Goal: Task Accomplishment & Management: Manage account settings

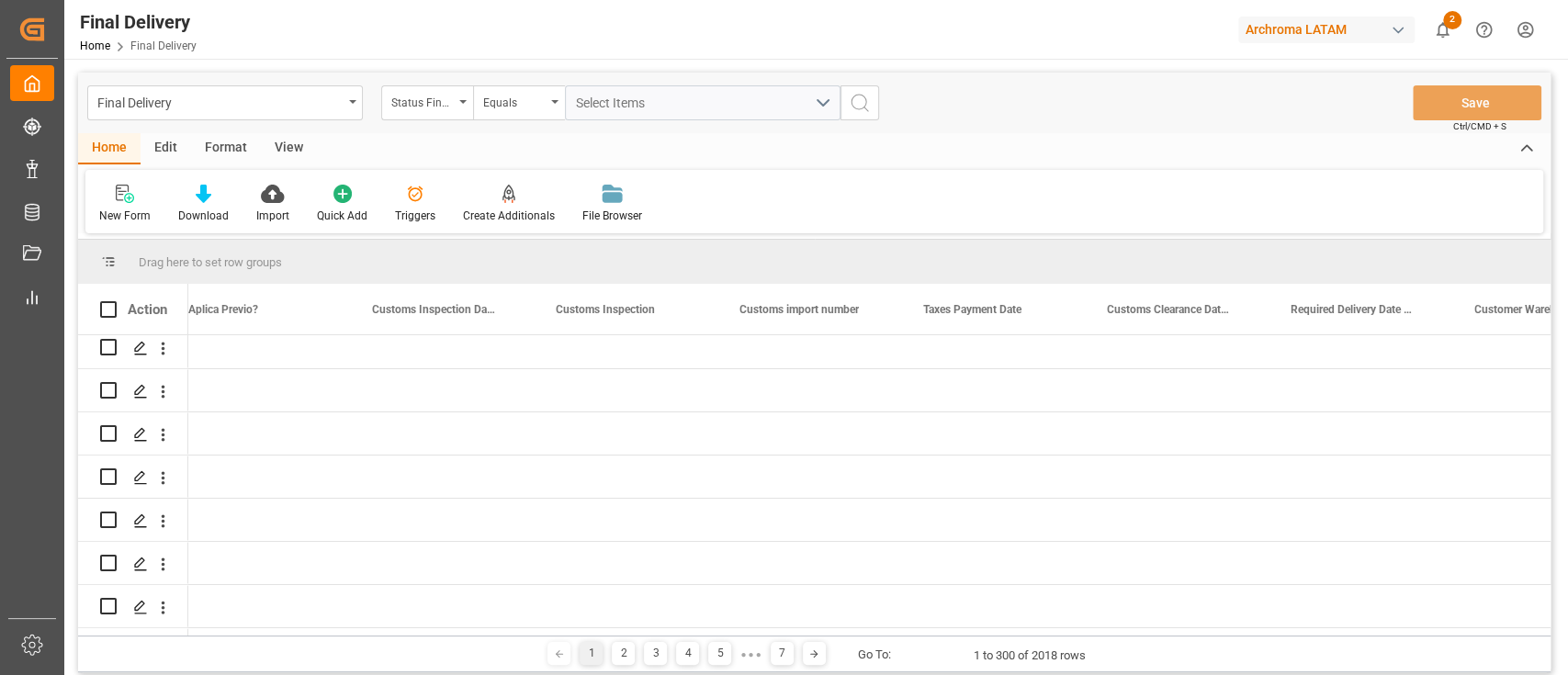
scroll to position [0, 1860]
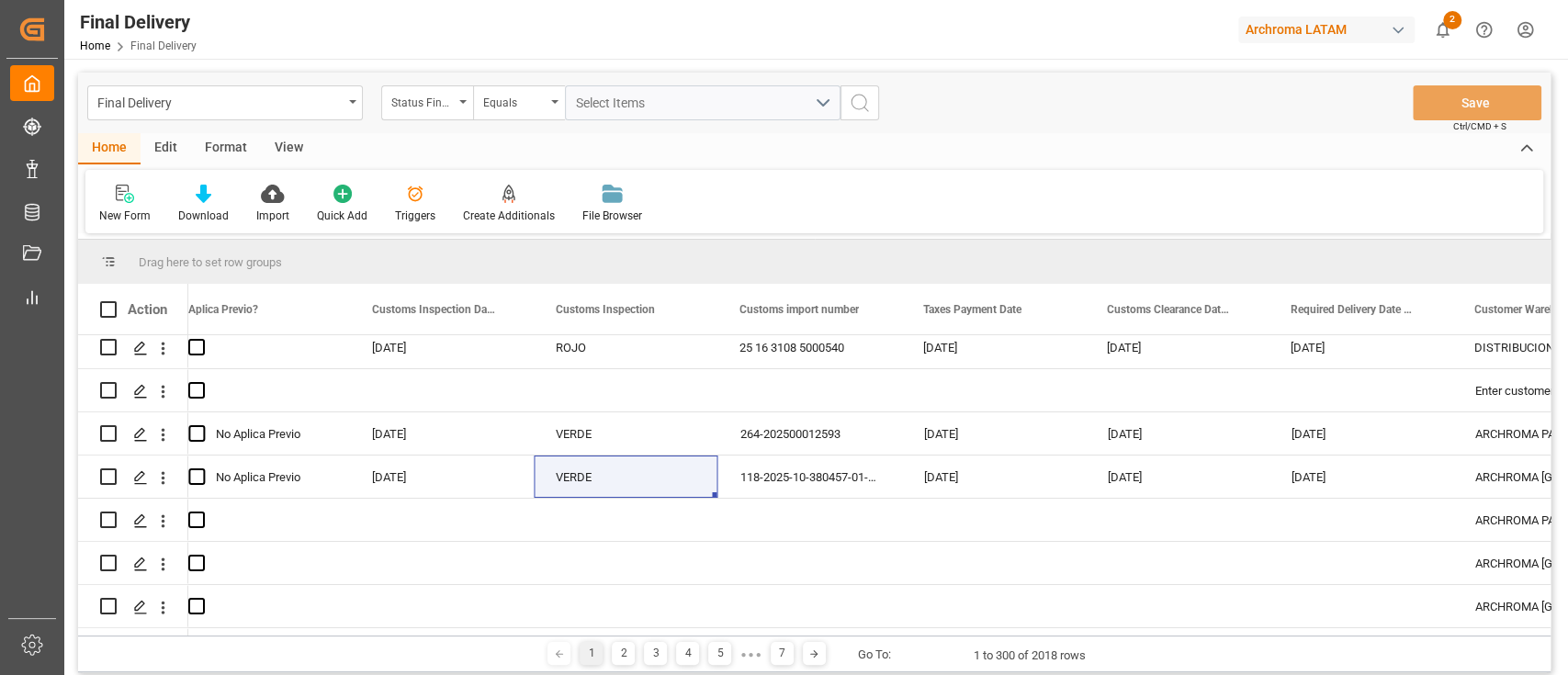
click at [517, 47] on div "Final Delivery Home Final Delivery Archroma LATAM 2 Notifications Only show unr…" at bounding box center [810, 29] width 1516 height 59
click at [162, 483] on icon "open menu" at bounding box center [163, 477] width 19 height 19
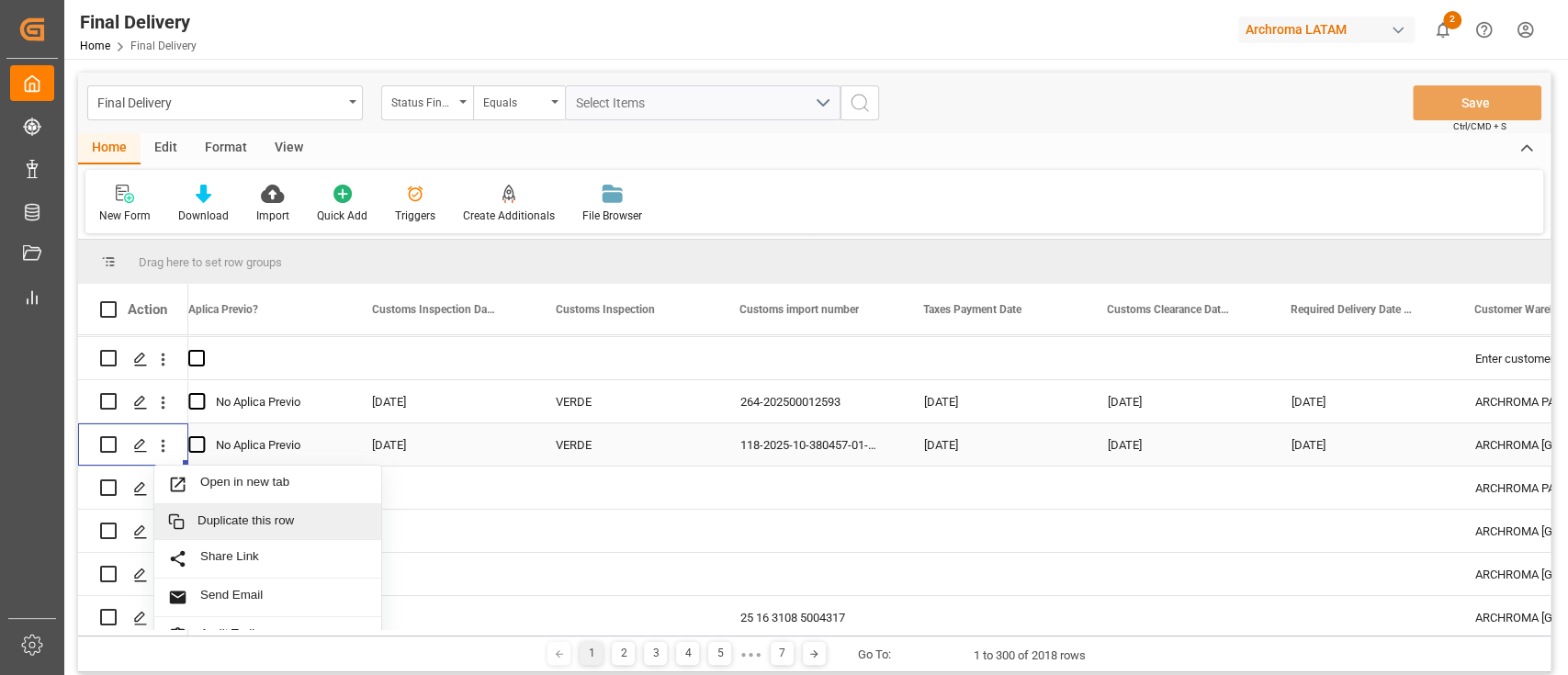
scroll to position [0, 0]
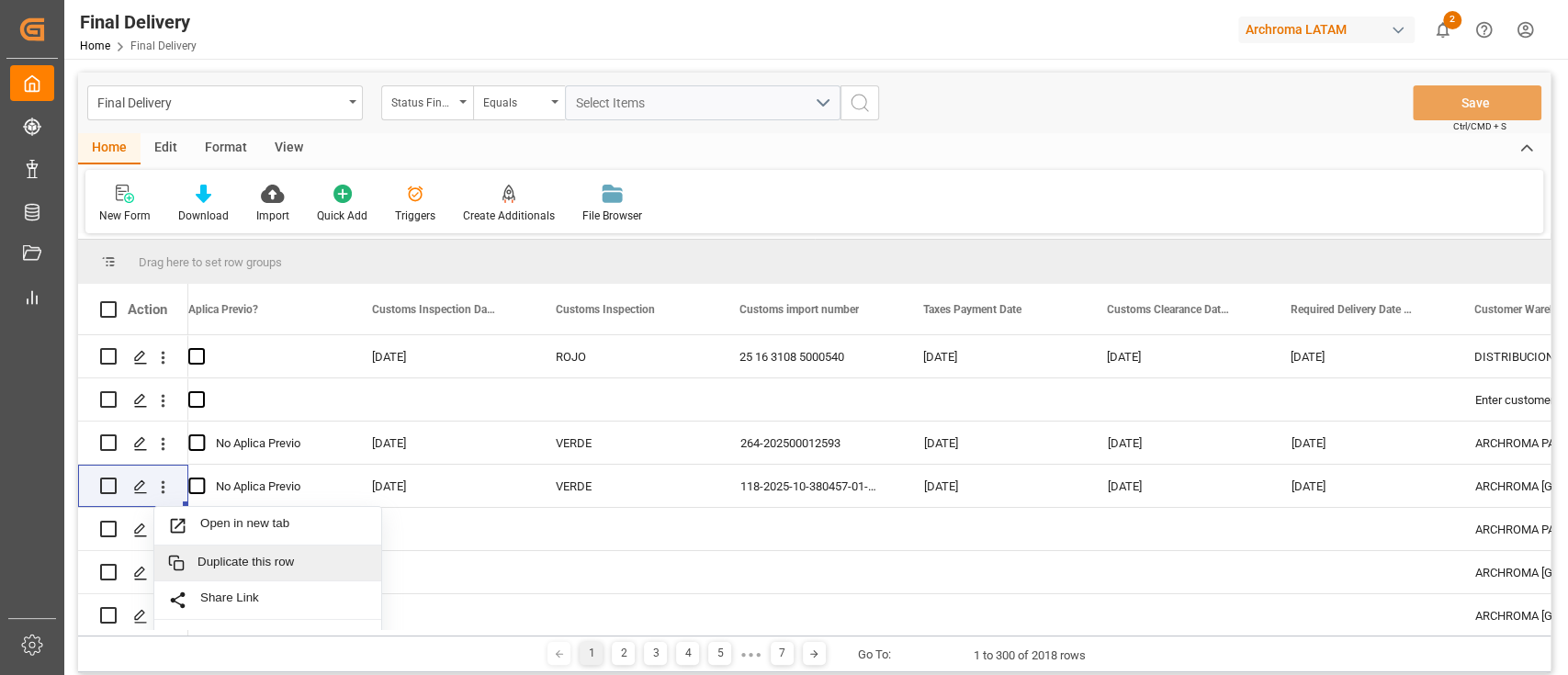
click at [522, 171] on div "New Form Download Import Quick Add Triggers Create Additionals File Browser" at bounding box center [814, 201] width 1458 height 63
click at [510, 216] on div "Create Additionals" at bounding box center [509, 216] width 92 height 17
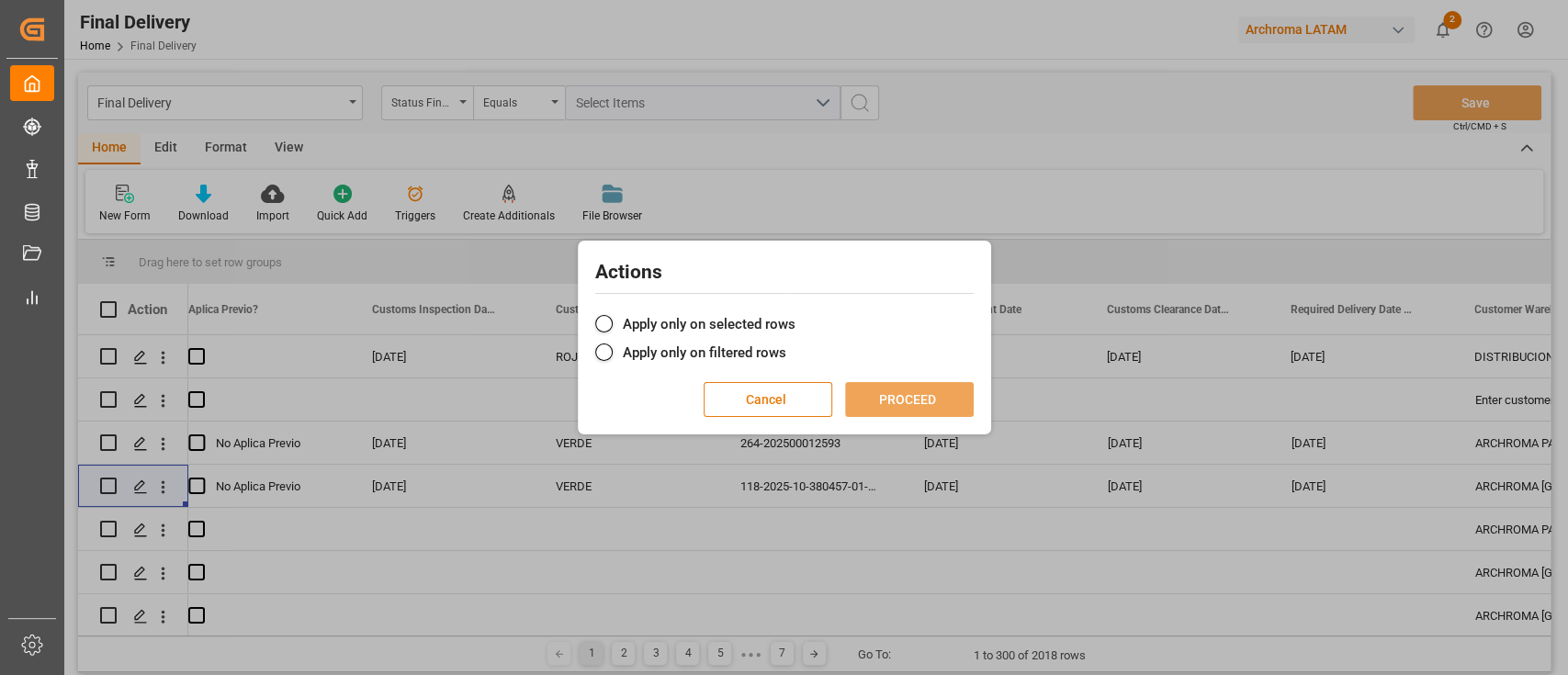
click at [749, 391] on button "Cancel" at bounding box center [768, 399] width 129 height 35
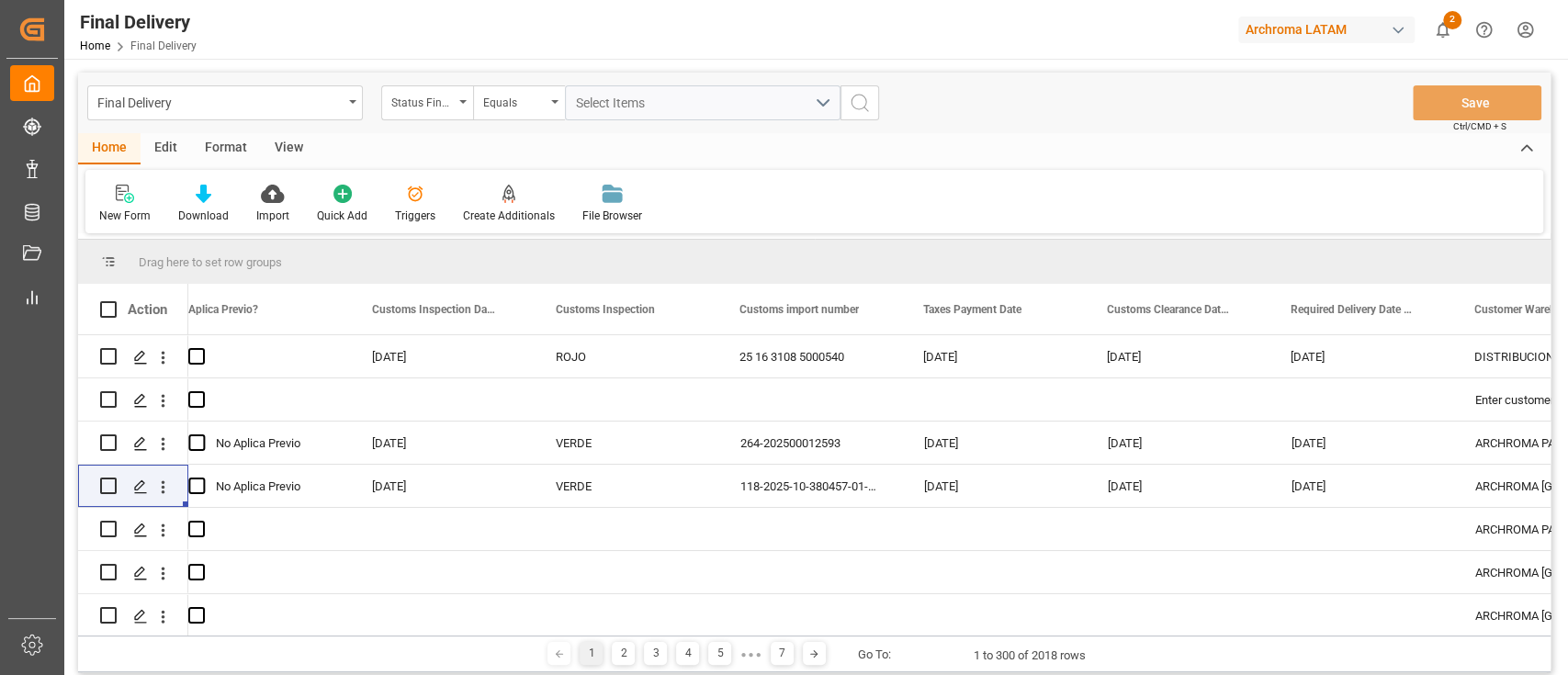
click at [170, 150] on div "Edit" at bounding box center [166, 149] width 51 height 31
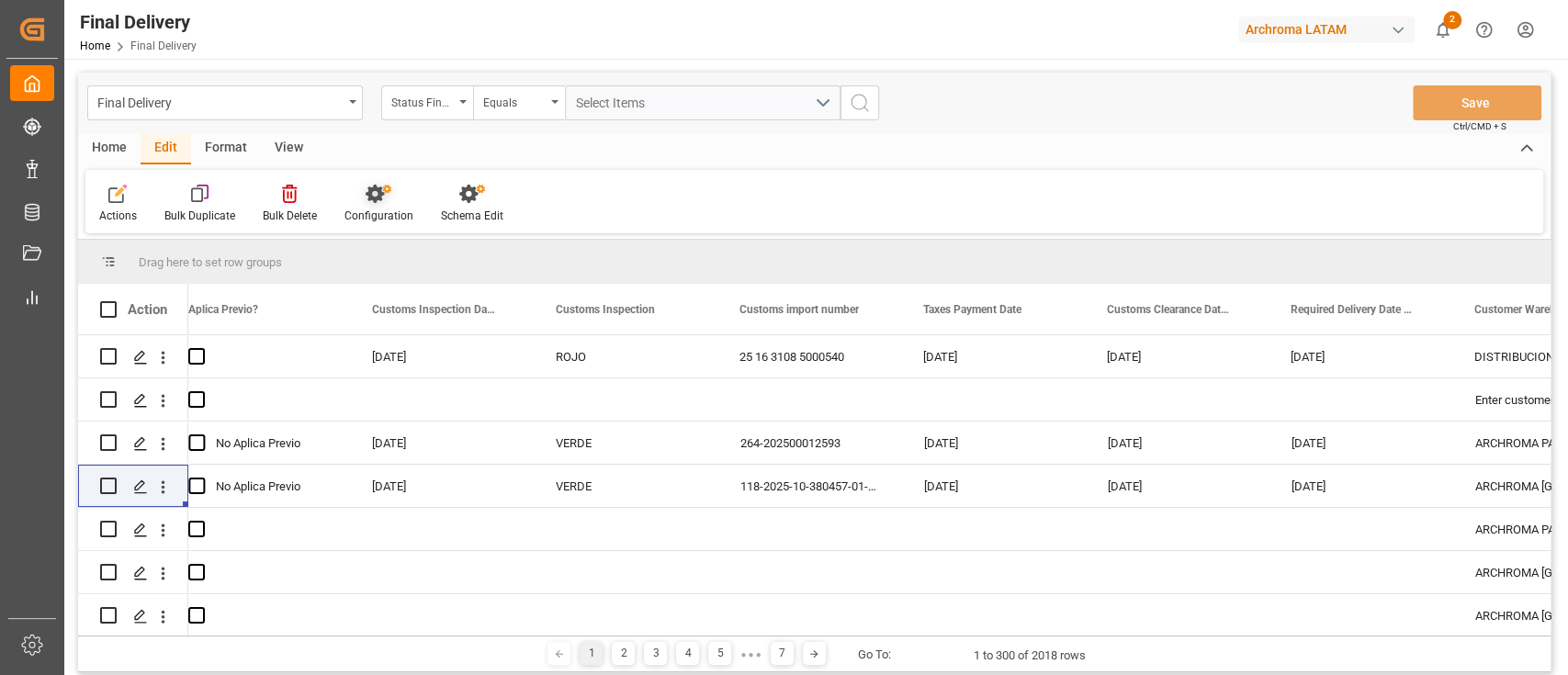
click at [404, 195] on div at bounding box center [378, 193] width 69 height 19
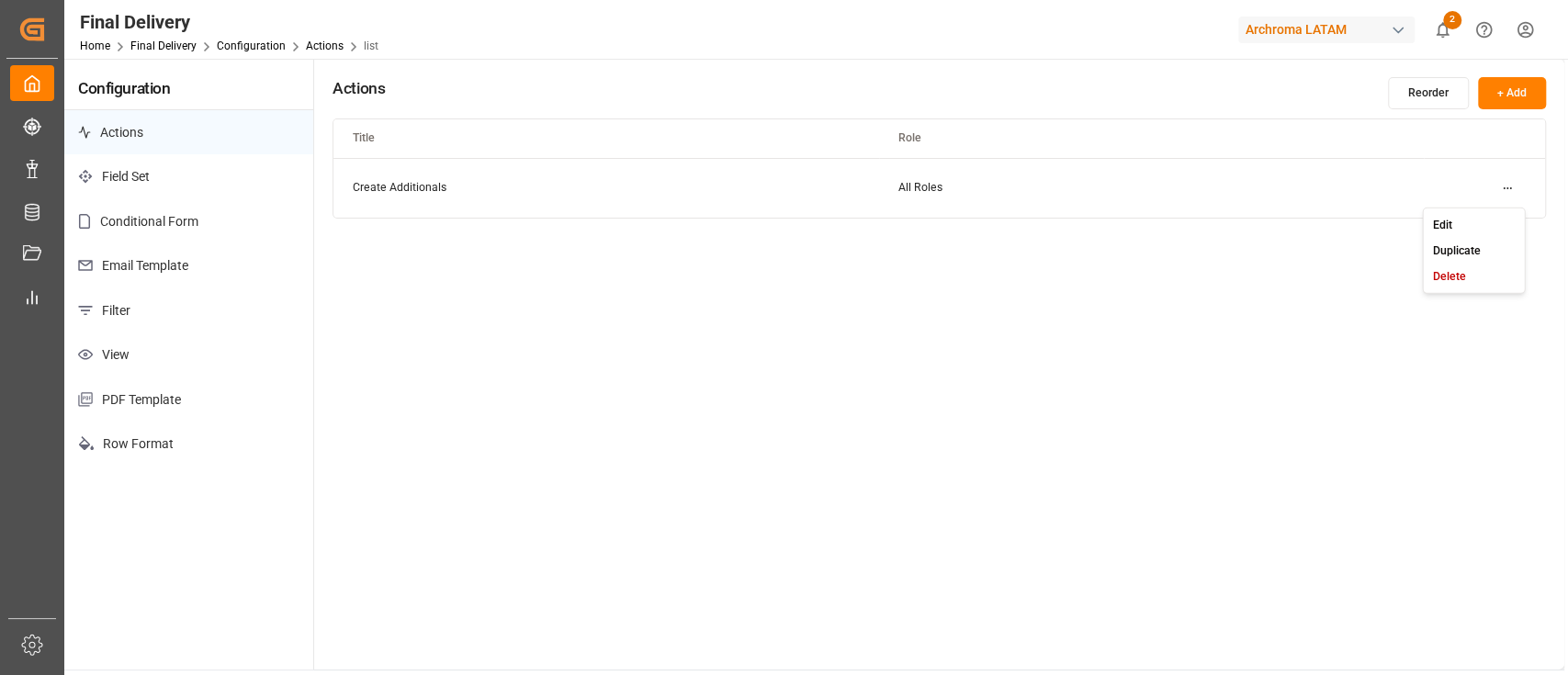
click at [1499, 186] on html "Created by potrace 1.15, written by [PERSON_NAME] [DATE]-[DATE] Created by potr…" at bounding box center [784, 338] width 1568 height 675
click at [1468, 217] on div "Edit" at bounding box center [1474, 224] width 95 height 26
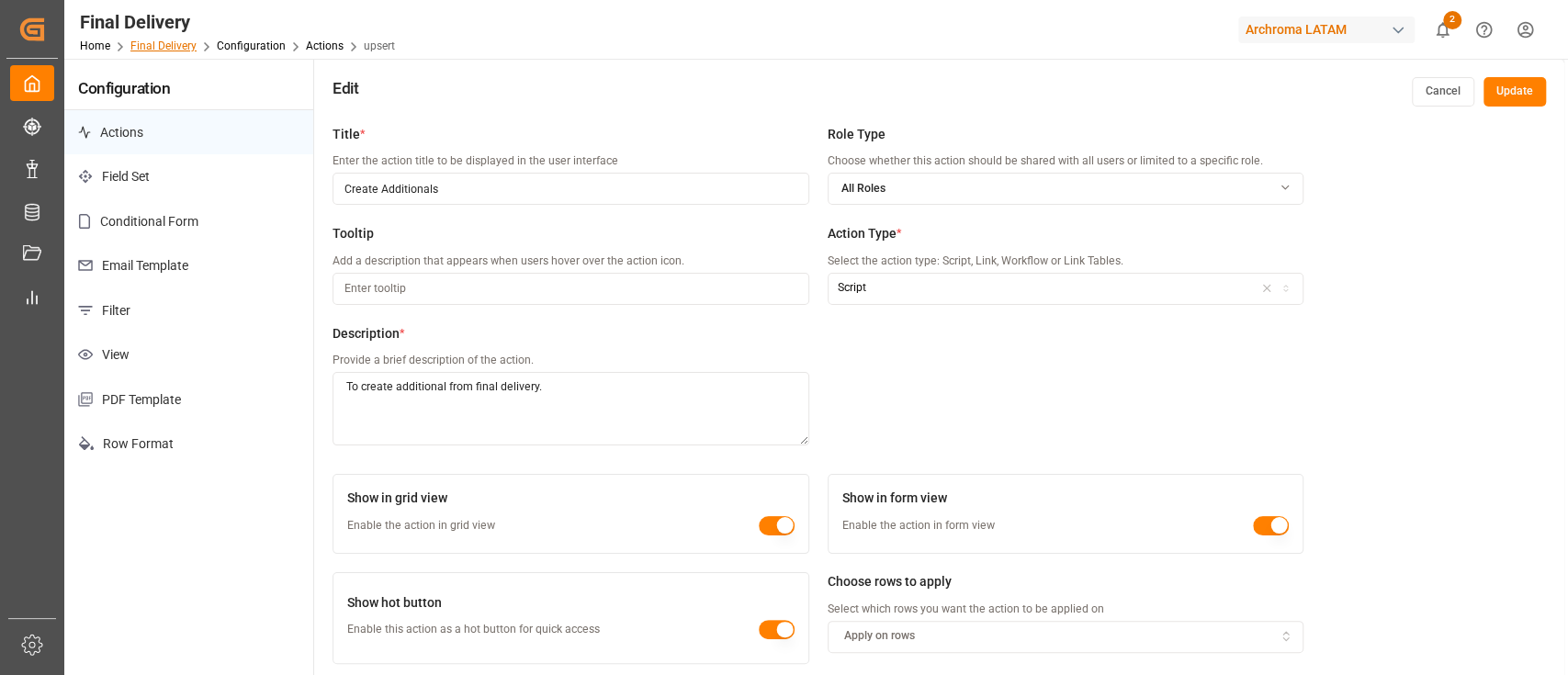
click at [192, 40] on link "Final Delivery" at bounding box center [164, 46] width 66 height 13
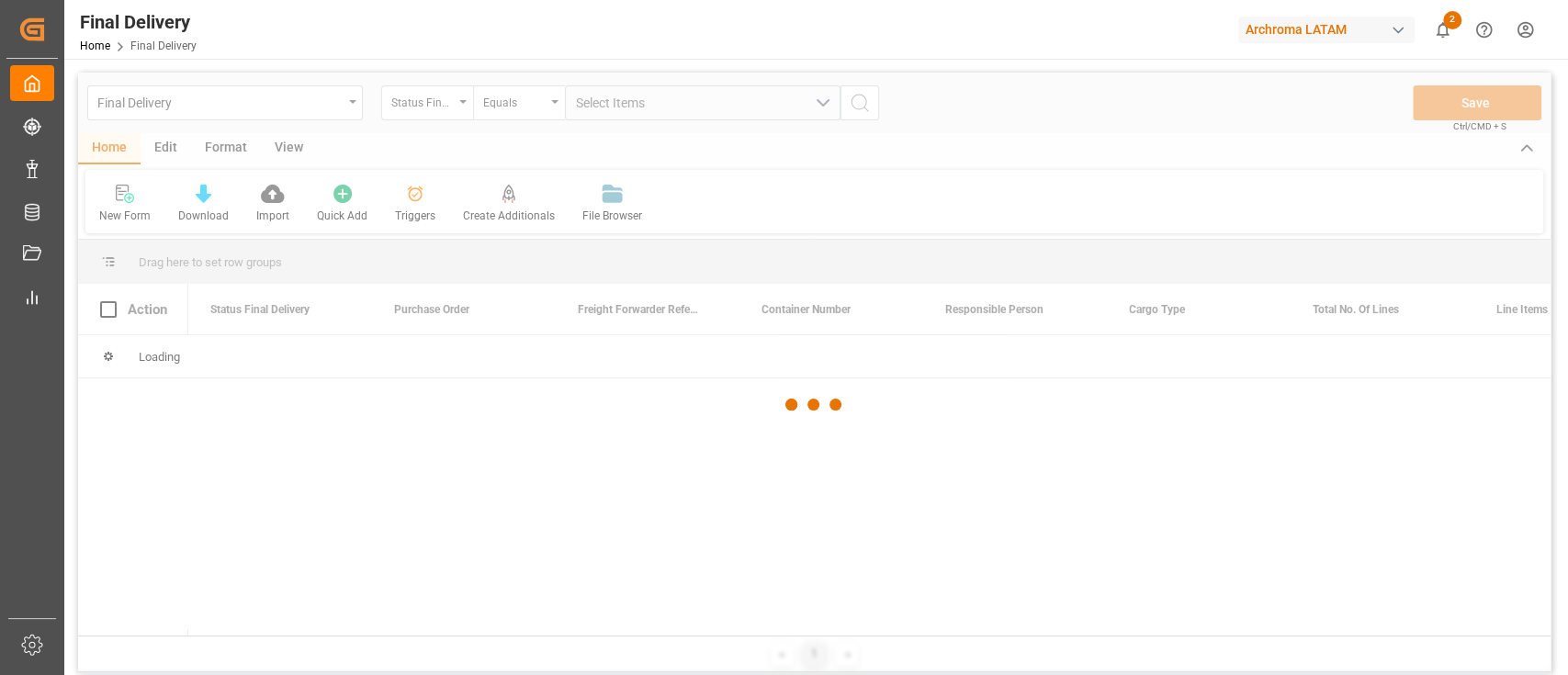
click at [169, 158] on div at bounding box center [814, 405] width 1472 height 664
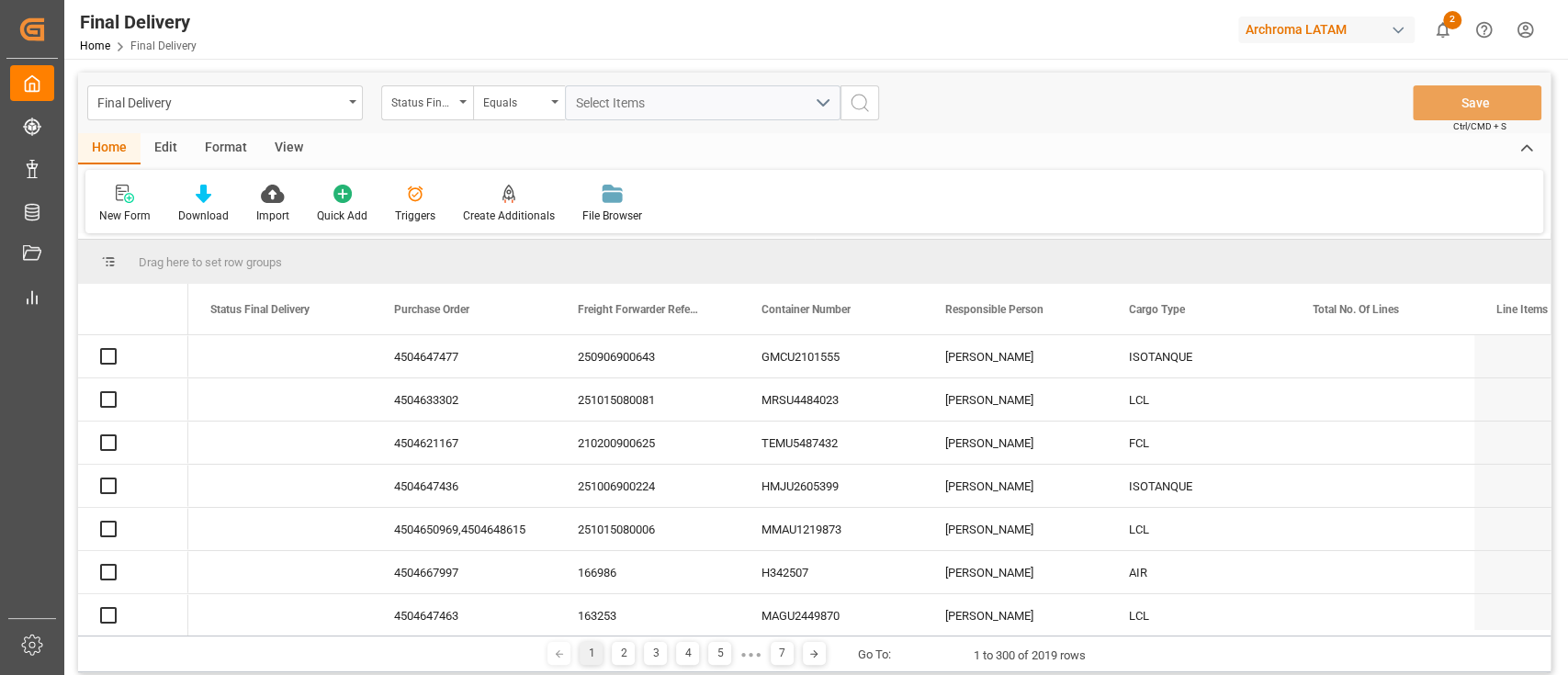
click at [169, 158] on div "Edit" at bounding box center [166, 149] width 51 height 31
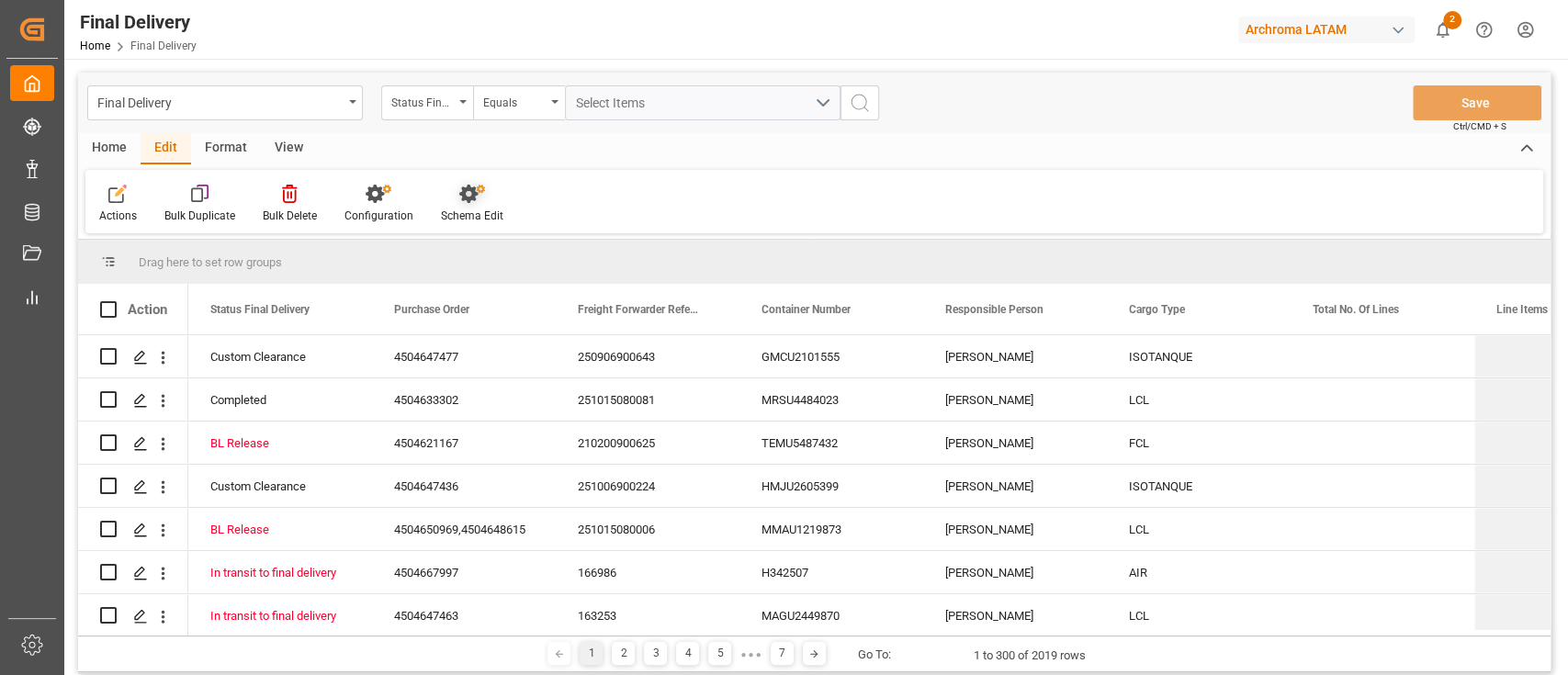
click at [448, 198] on div at bounding box center [472, 193] width 63 height 19
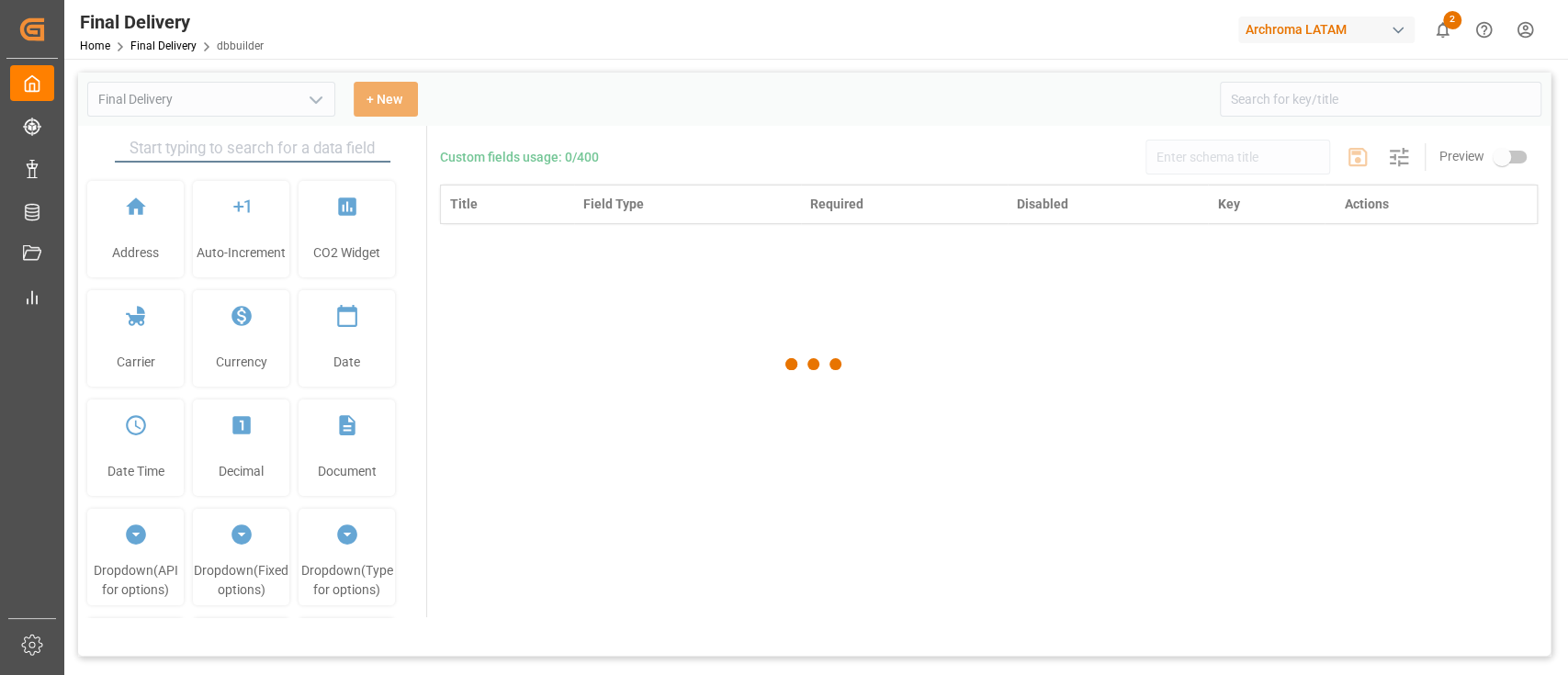
type input "Final Delivery"
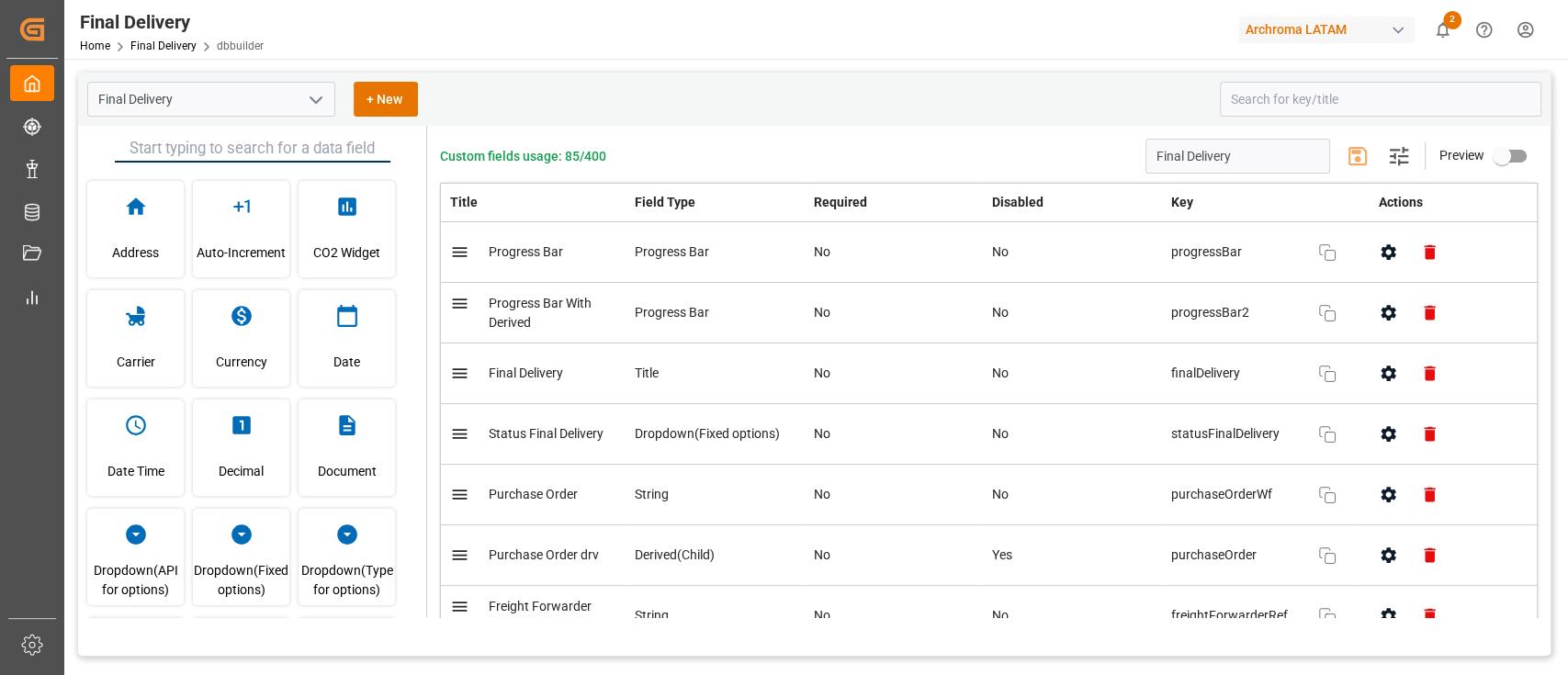
click at [305, 107] on icon "open menu" at bounding box center [316, 100] width 22 height 22
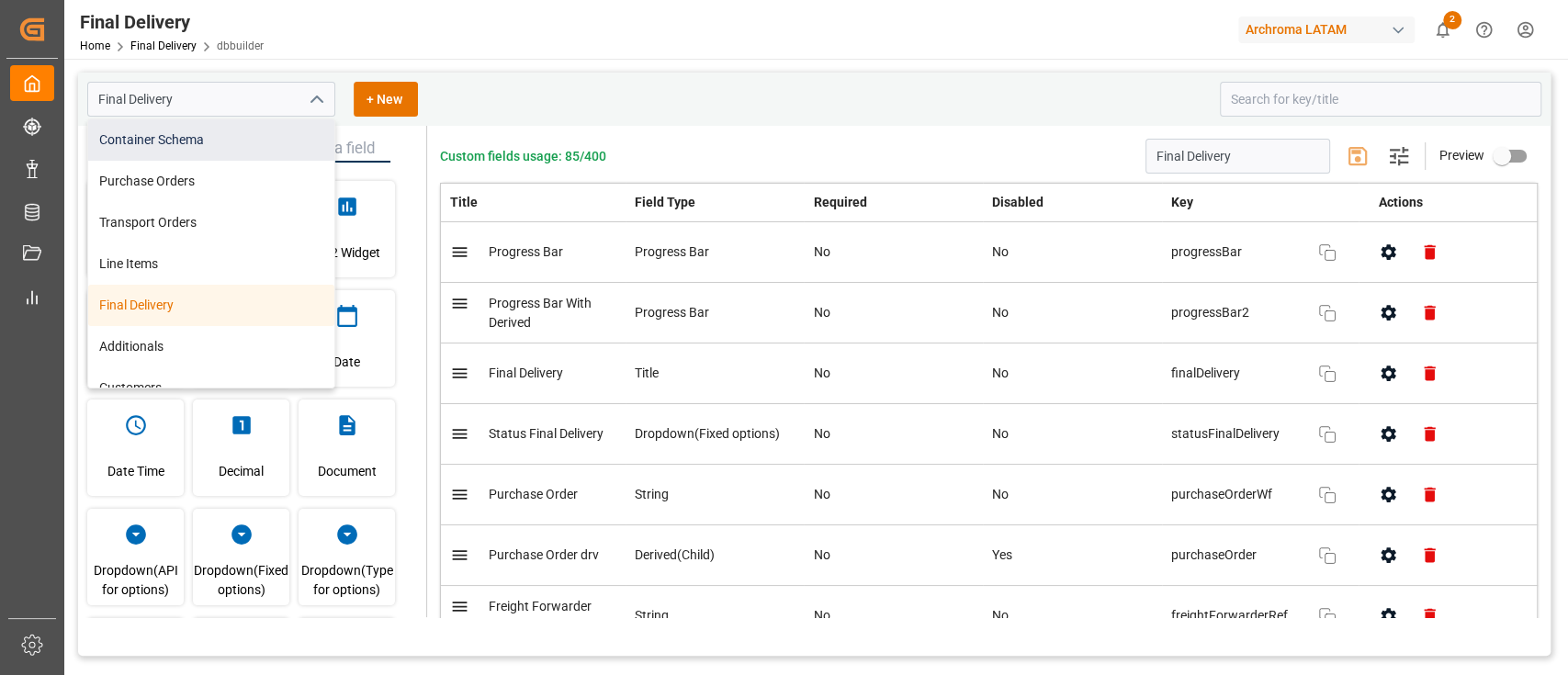
click at [225, 138] on div "Container Schema" at bounding box center [212, 140] width 247 height 41
type input "Container Schema"
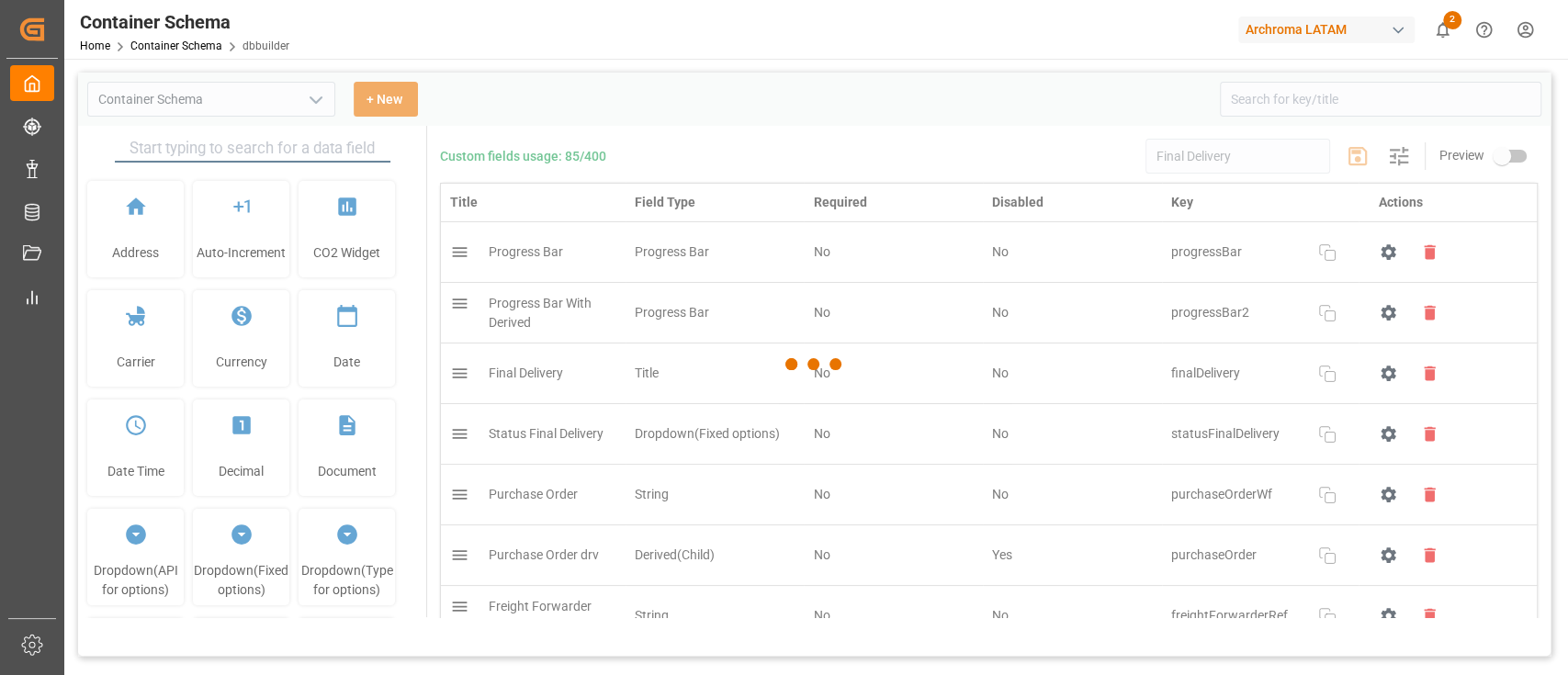
type input "Container Schema"
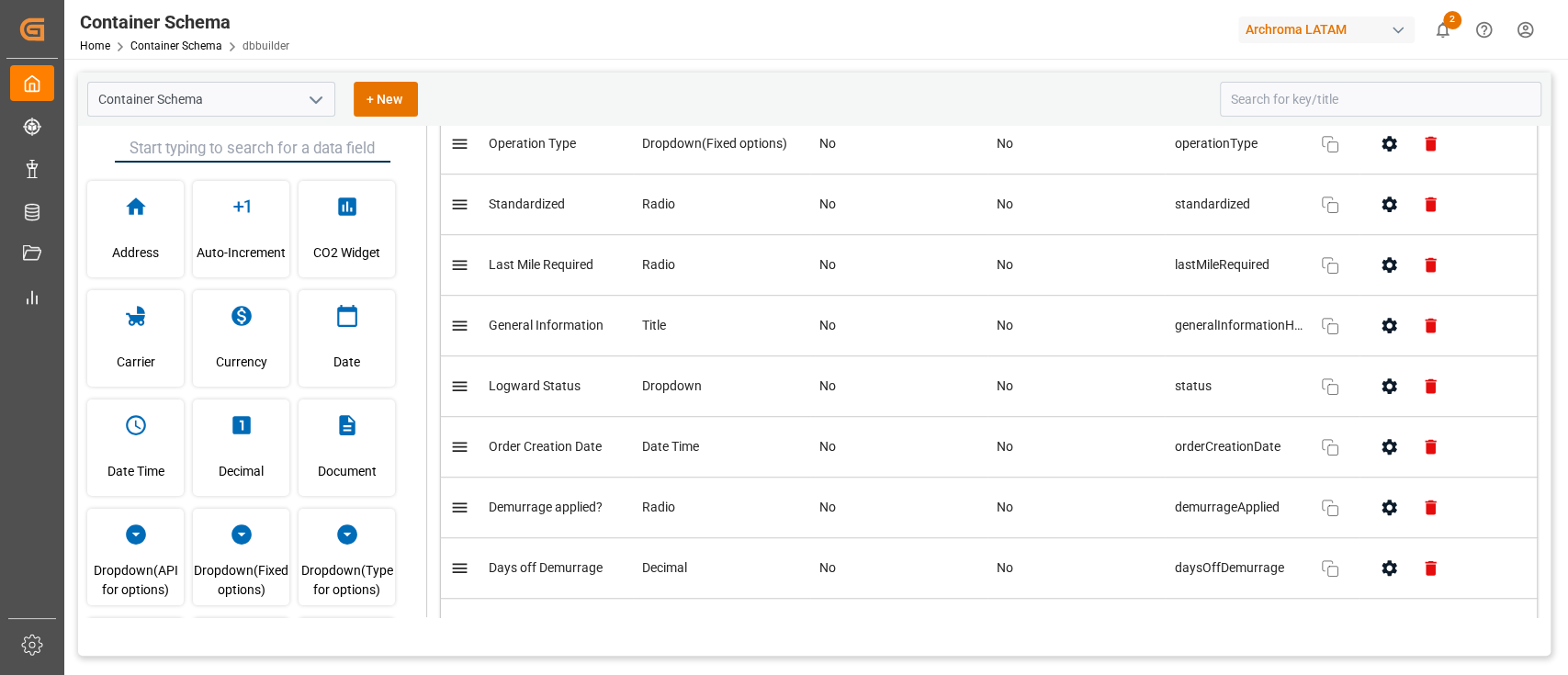
scroll to position [776, 0]
click at [206, 53] on div "Home Container Schema dbbuilder" at bounding box center [185, 45] width 210 height 19
click at [203, 48] on link "Container Schema" at bounding box center [177, 46] width 92 height 13
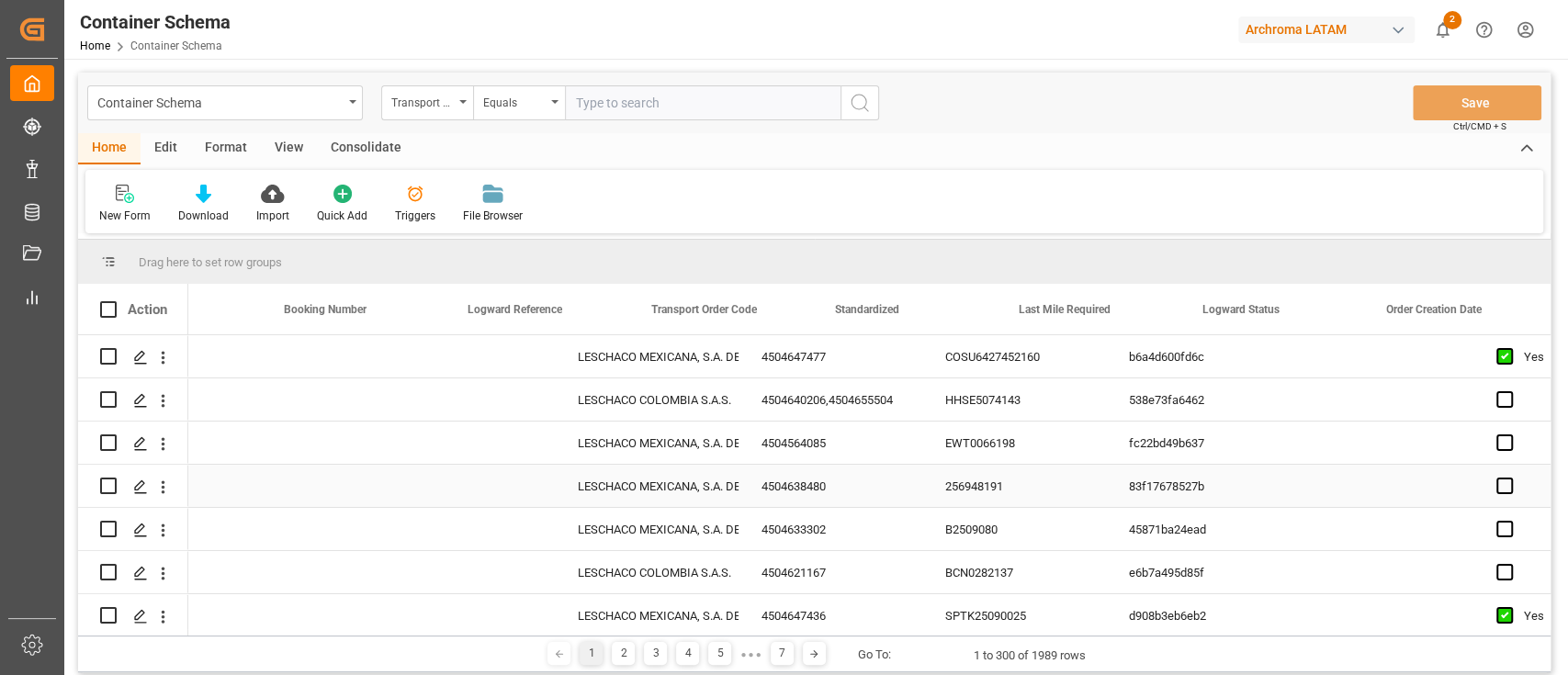
scroll to position [0, 662]
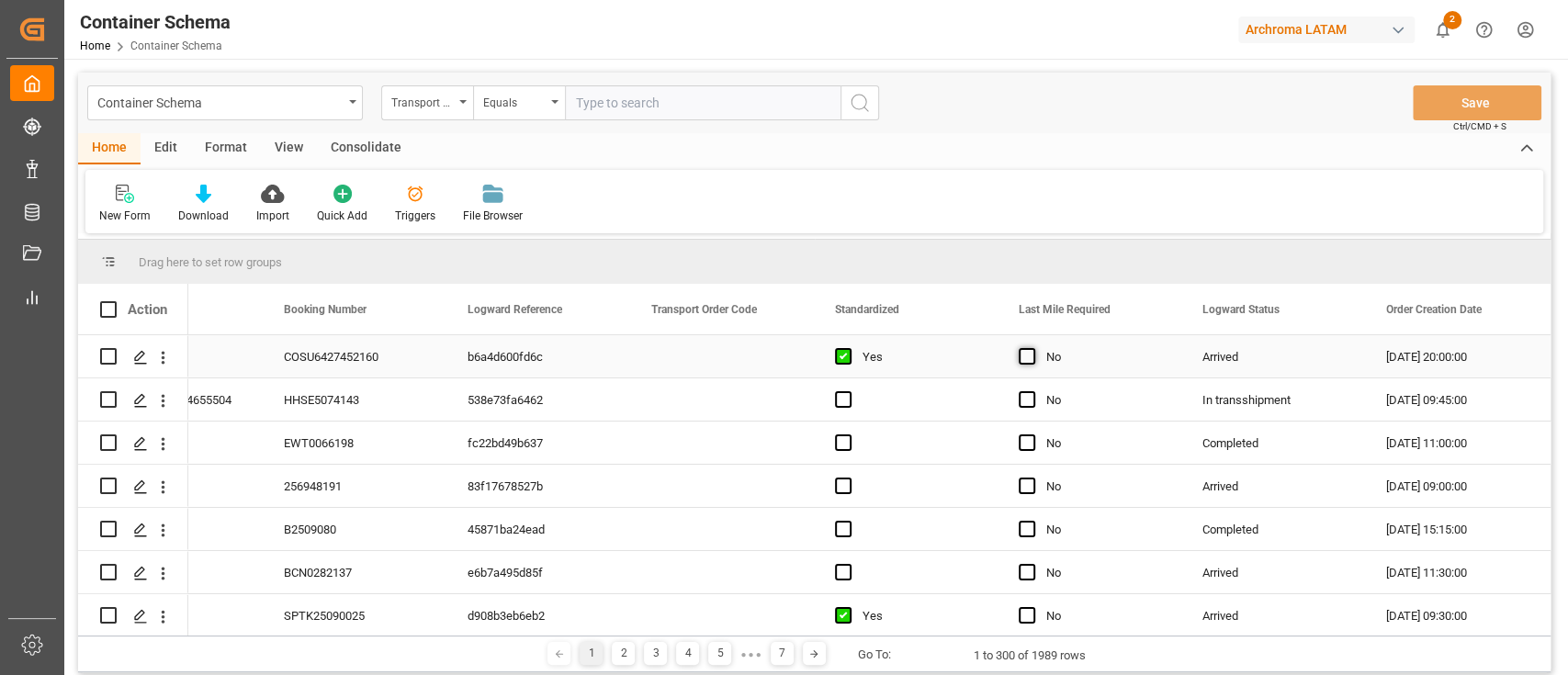
click at [1025, 357] on span "Press SPACE to select this row." at bounding box center [1027, 356] width 17 height 17
click at [1032, 348] on input "Press SPACE to select this row." at bounding box center [1032, 348] width 0 height 0
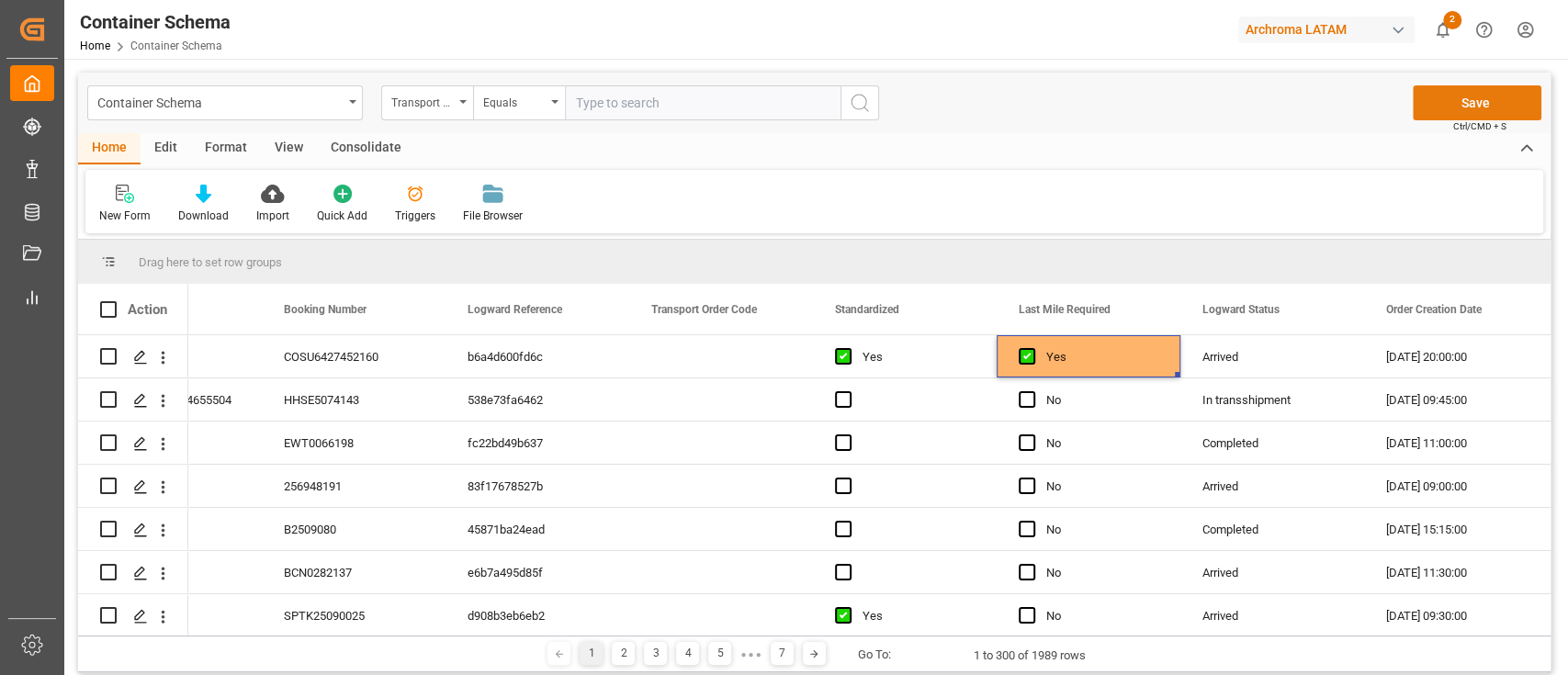
click at [1470, 114] on button "Save" at bounding box center [1478, 103] width 129 height 35
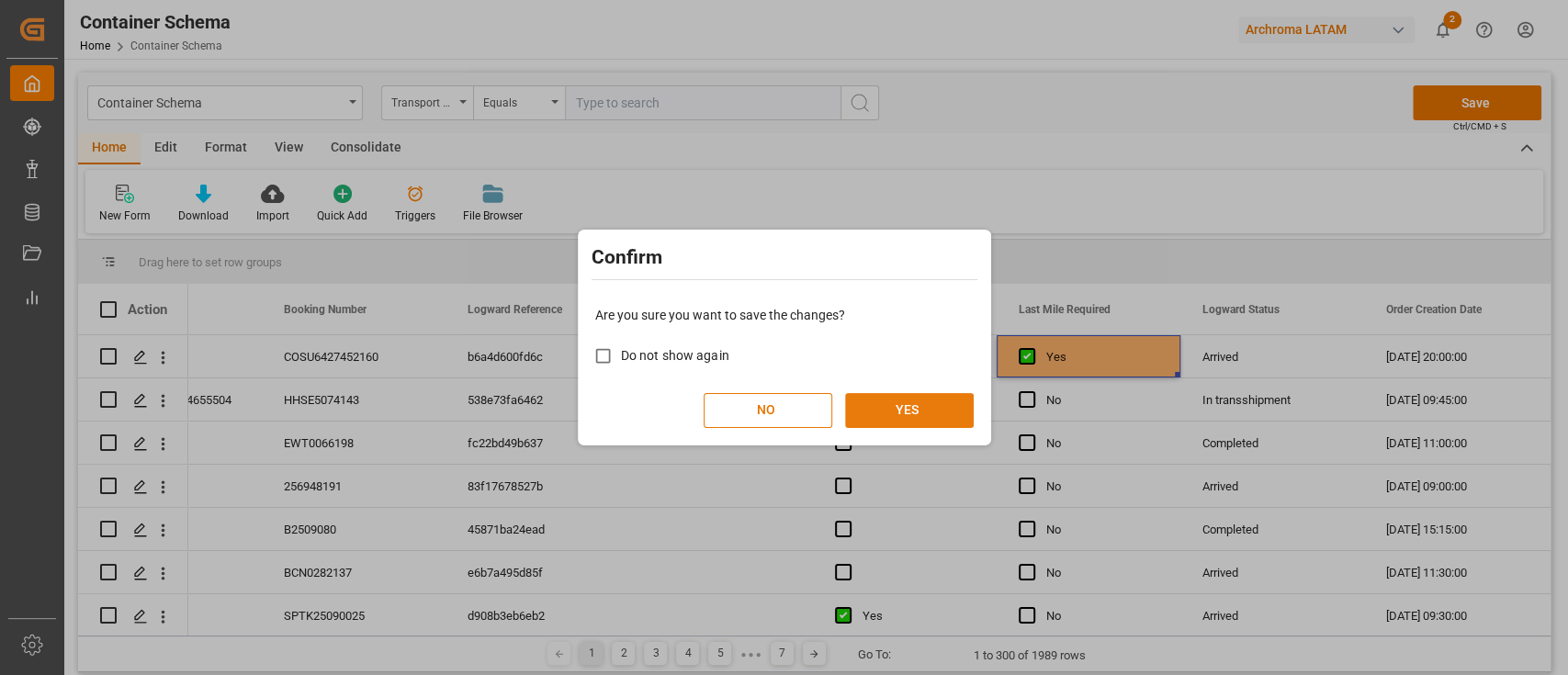
click at [917, 415] on button "YES" at bounding box center [910, 410] width 129 height 35
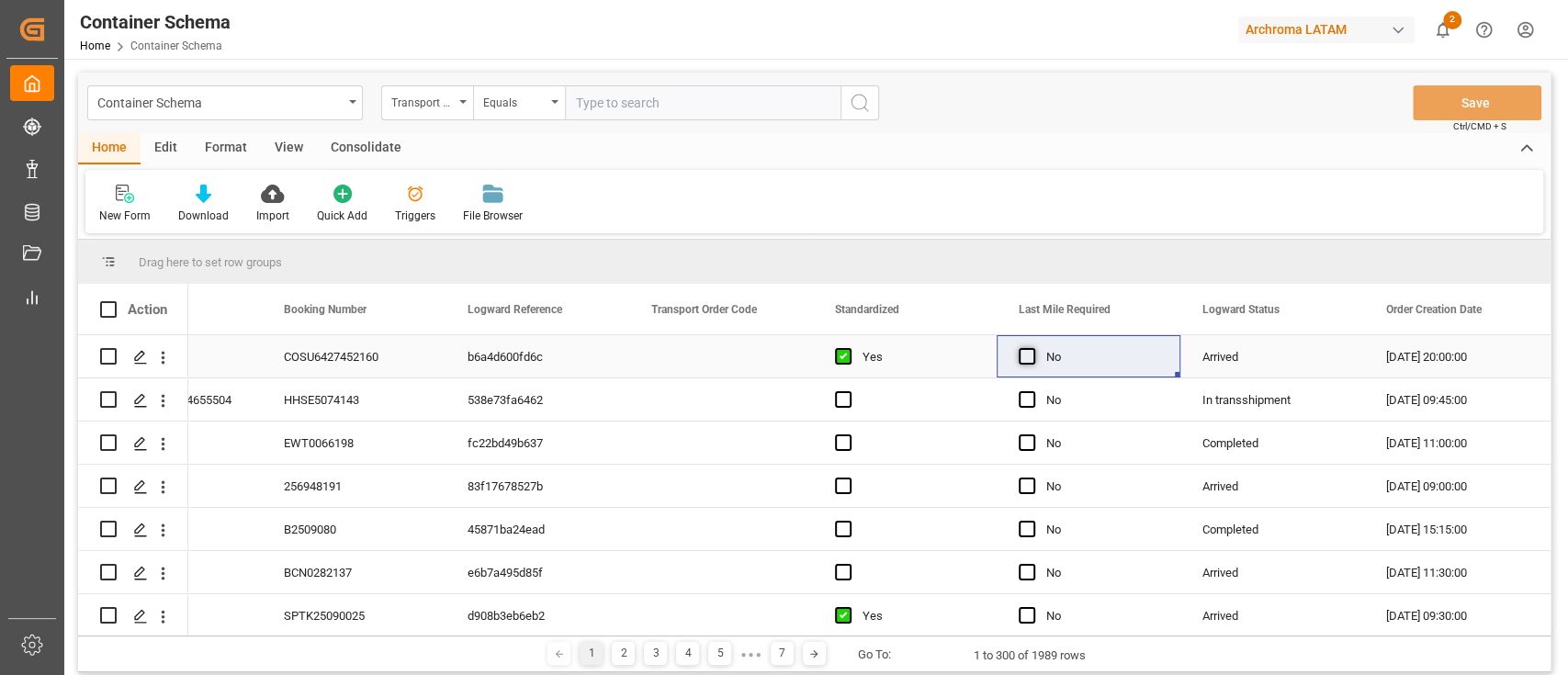
click at [1032, 358] on span "Press SPACE to select this row." at bounding box center [1027, 356] width 17 height 17
click at [1032, 348] on input "Press SPACE to select this row." at bounding box center [1032, 348] width 0 height 0
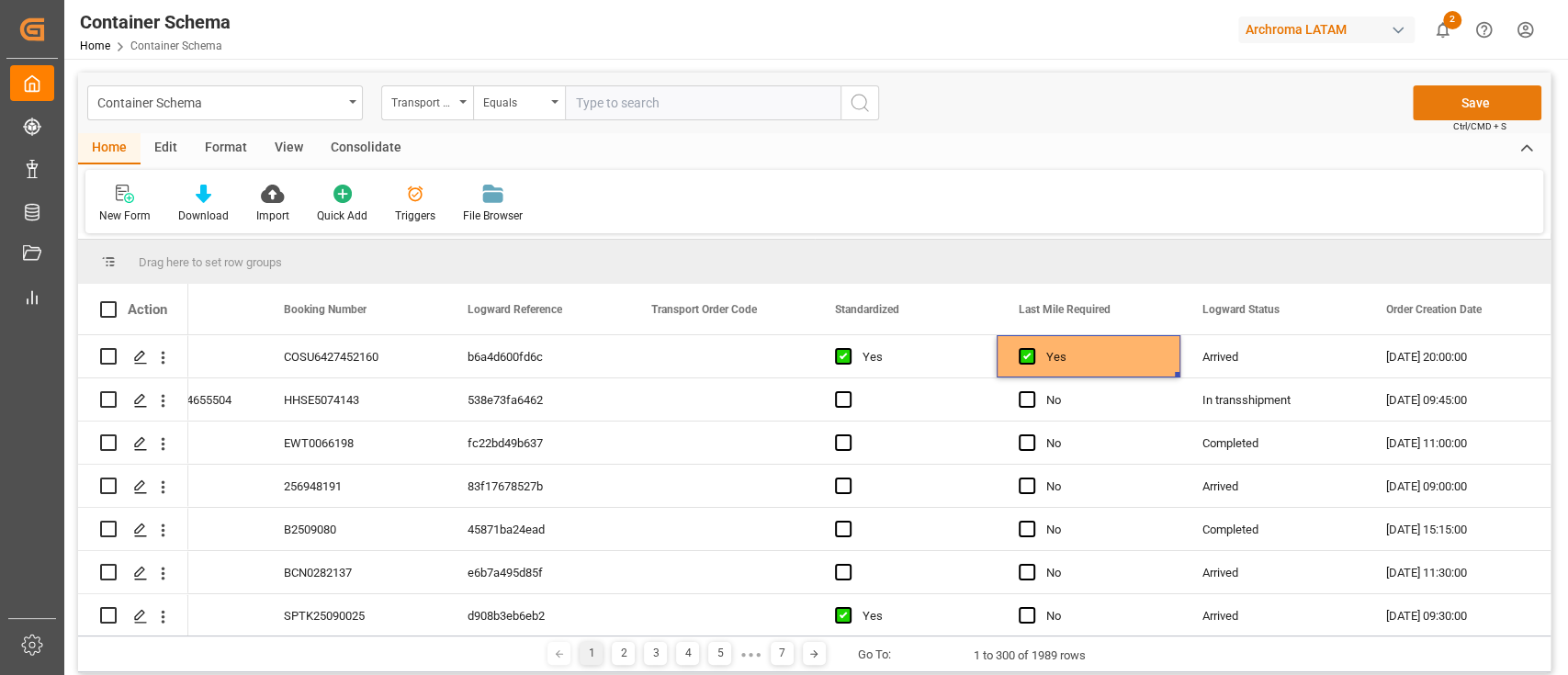
click at [1452, 107] on button "Save" at bounding box center [1478, 103] width 129 height 35
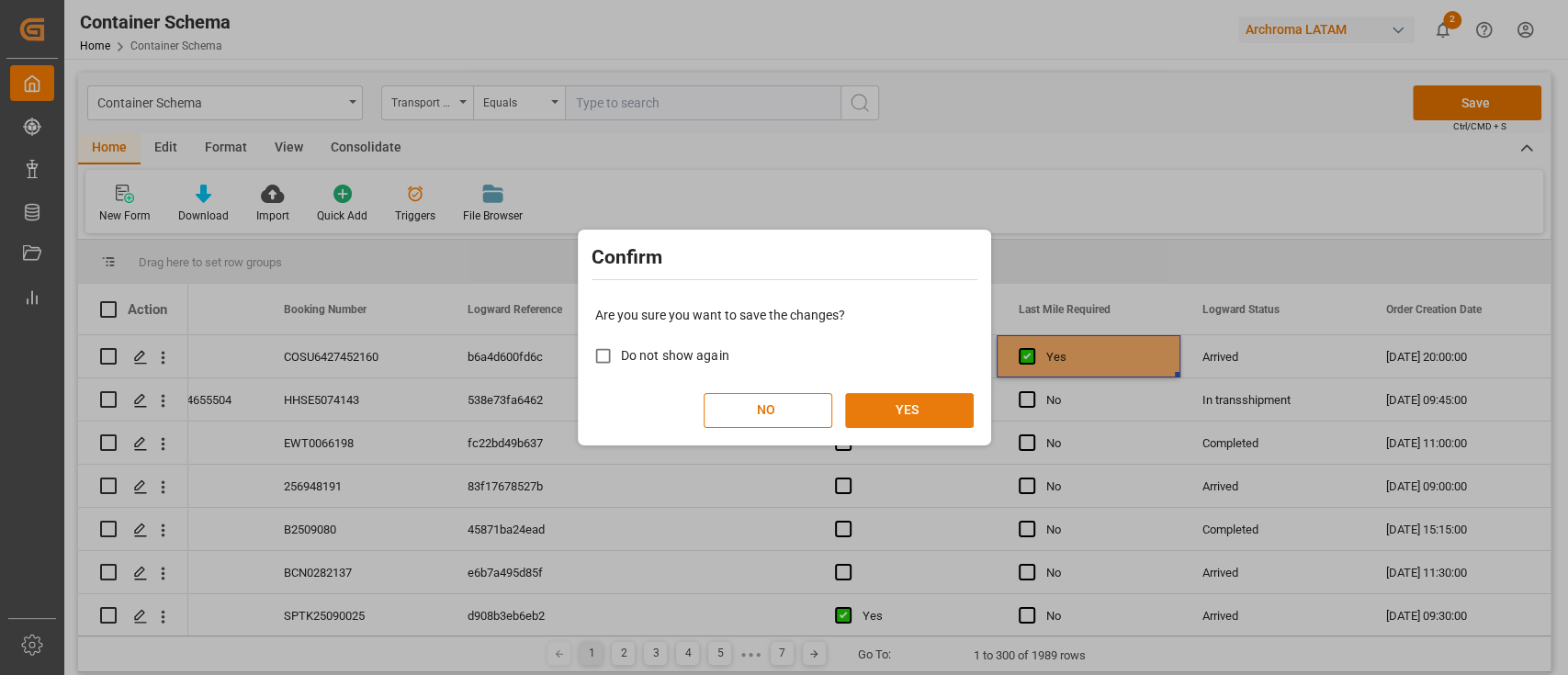
click at [902, 418] on button "YES" at bounding box center [910, 410] width 129 height 35
